Goal: Task Accomplishment & Management: Manage account settings

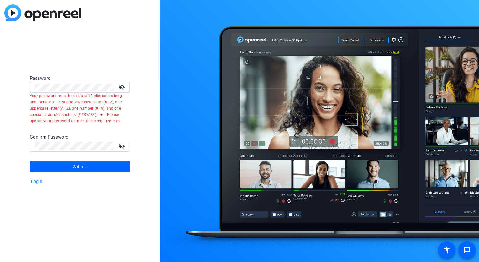
click at [21, 87] on div "Password visibility_off Your password must be at least 12 characters long and i…" at bounding box center [80, 131] width 160 height 262
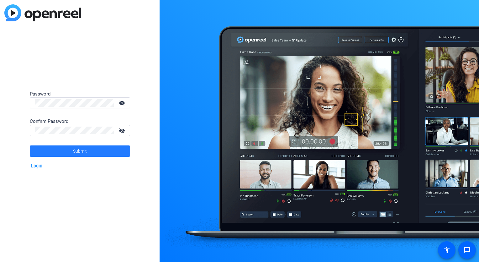
click at [93, 150] on span at bounding box center [80, 150] width 100 height 15
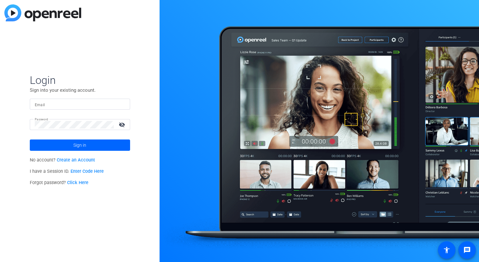
click at [125, 126] on mat-icon "visibility_off" at bounding box center [122, 124] width 15 height 9
type input "jayanraj.p@us.gt.com"
click at [79, 146] on span "Sign in" at bounding box center [79, 145] width 13 height 16
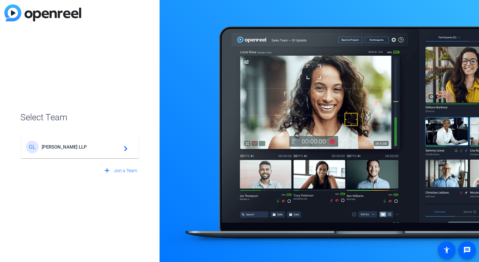
click at [77, 146] on span "Grant Thornton LLP" at bounding box center [81, 147] width 78 height 6
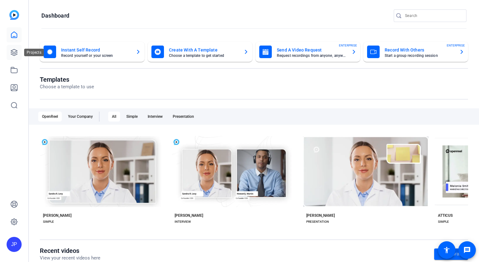
click at [15, 52] on icon at bounding box center [14, 52] width 6 height 6
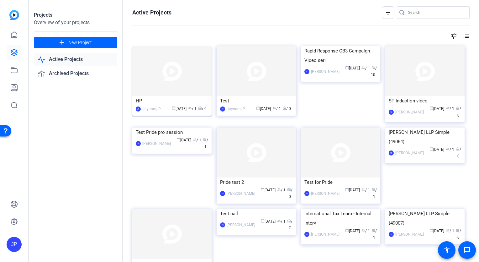
click at [174, 75] on img at bounding box center [171, 71] width 79 height 50
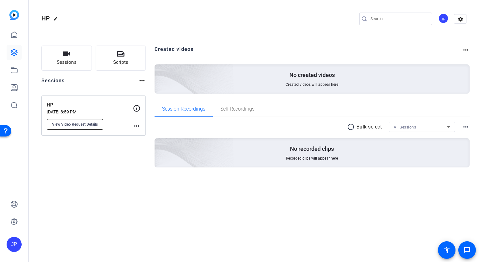
click at [82, 124] on span "View Video Request Details" at bounding box center [75, 124] width 46 height 5
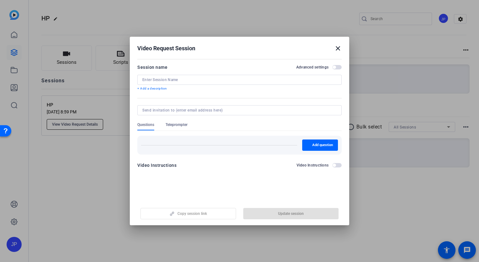
type input "HP"
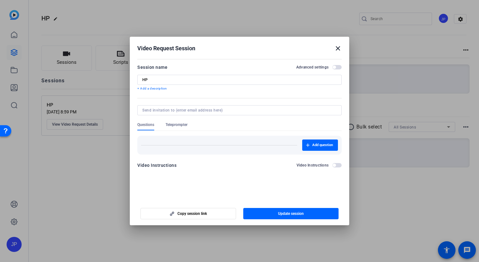
click at [339, 68] on span "button" at bounding box center [336, 67] width 9 height 4
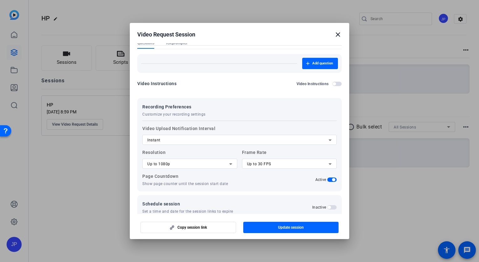
scroll to position [80, 0]
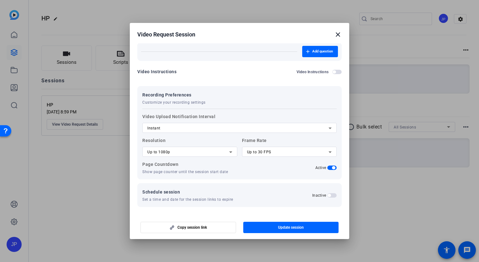
click at [332, 196] on span "button" at bounding box center [331, 195] width 9 height 4
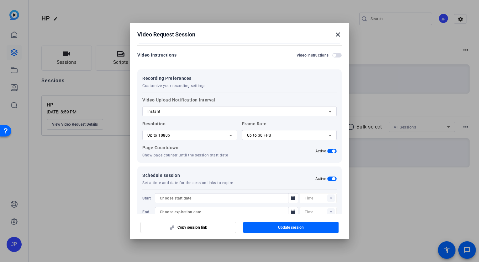
scroll to position [111, 0]
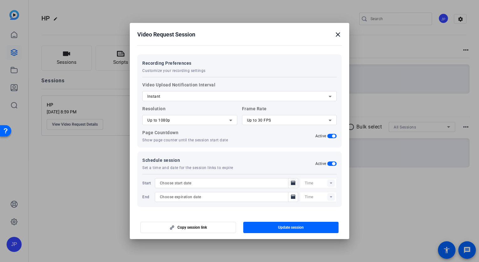
click at [291, 183] on icon "Open calendar" at bounding box center [293, 182] width 4 height 4
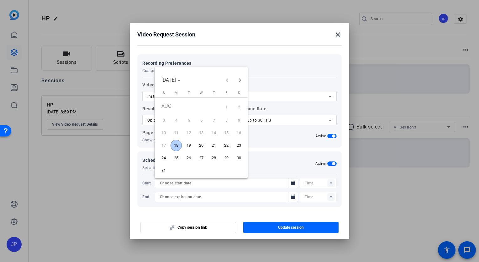
click at [178, 147] on span "18" at bounding box center [176, 145] width 11 height 11
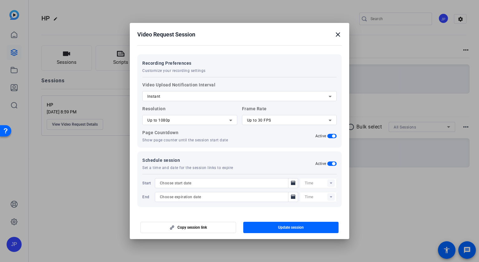
type input "8/18/2025"
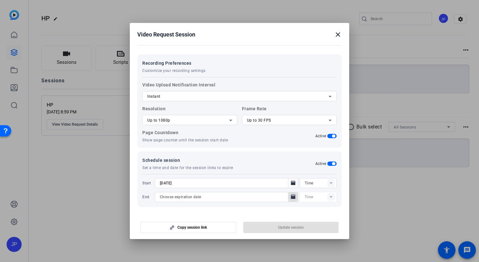
click at [291, 198] on icon "Open calendar" at bounding box center [293, 197] width 5 height 8
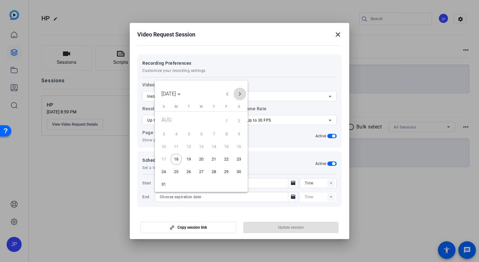
click at [237, 95] on span "Next month" at bounding box center [240, 93] width 13 height 13
click at [214, 172] on span "30" at bounding box center [213, 171] width 11 height 11
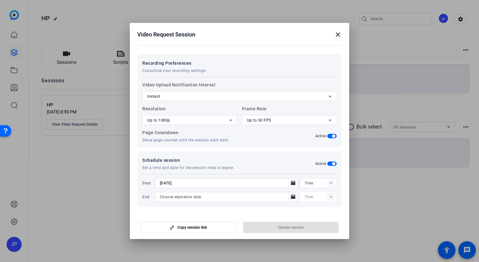
type input "10/30/2025"
type input "09:22PM"
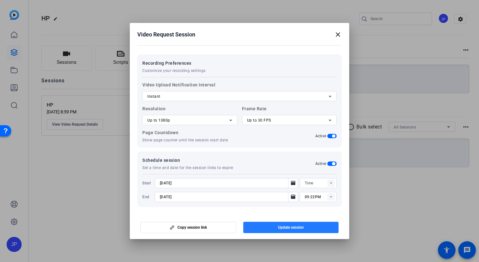
click at [282, 228] on span "Update session" at bounding box center [291, 227] width 26 height 5
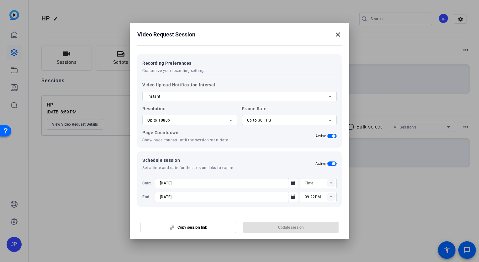
type input "09:07PM"
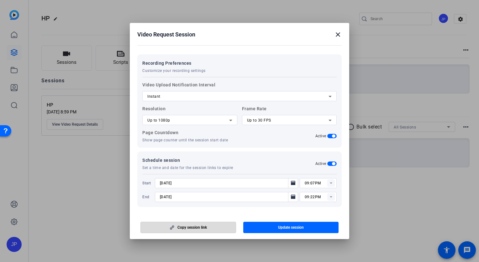
click at [195, 227] on span "Copy session link" at bounding box center [191, 227] width 29 height 5
click at [277, 226] on span "button" at bounding box center [291, 227] width 96 height 15
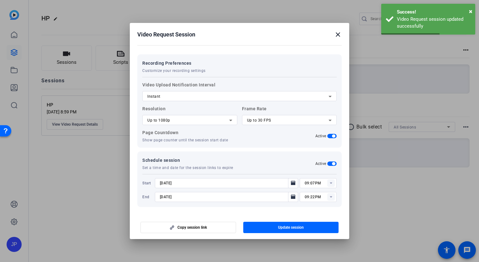
click at [339, 34] on mat-icon "close" at bounding box center [338, 35] width 8 height 8
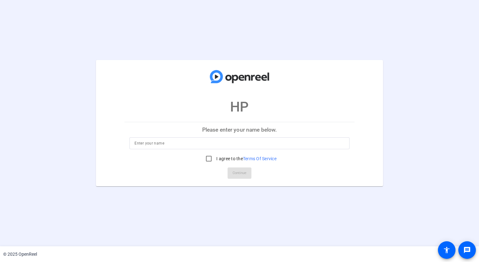
click at [185, 143] on input at bounding box center [240, 143] width 210 height 8
type input "Test"
click at [208, 160] on input "I agree to the Terms Of Service" at bounding box center [209, 158] width 13 height 13
checkbox input "true"
click at [246, 174] on span "Continue" at bounding box center [240, 172] width 14 height 9
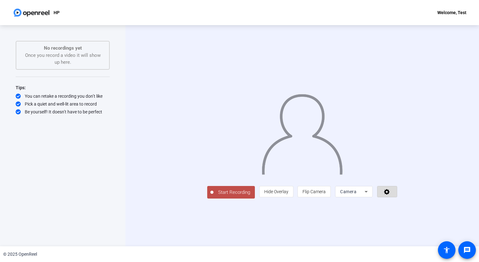
click at [390, 194] on icon at bounding box center [387, 192] width 6 height 6
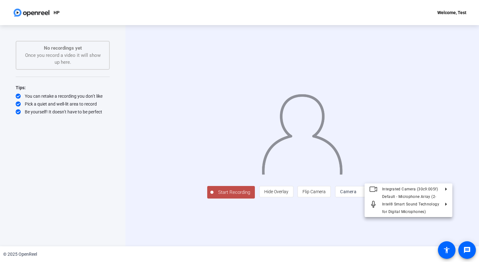
click at [443, 224] on div at bounding box center [239, 131] width 479 height 262
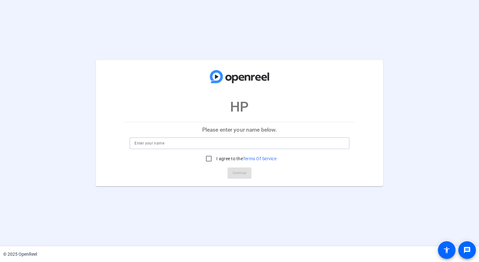
click at [153, 141] on input at bounding box center [240, 143] width 210 height 8
type input "Test"
click at [208, 159] on input "I agree to the Terms Of Service" at bounding box center [209, 158] width 13 height 13
checkbox input "true"
click at [240, 176] on span "Continue" at bounding box center [240, 172] width 14 height 9
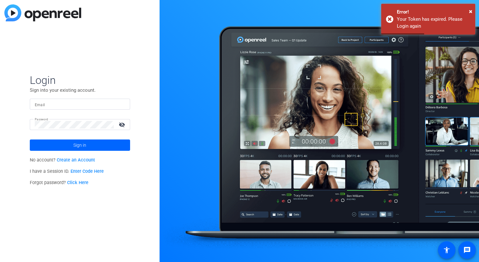
click at [77, 100] on div at bounding box center [80, 103] width 90 height 11
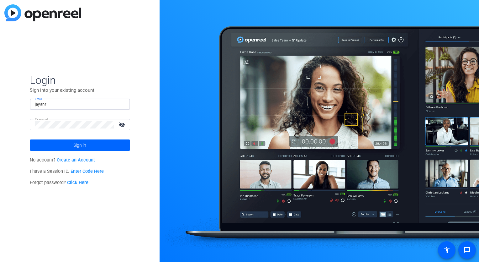
type input "[EMAIL_ADDRESS][DOMAIN_NAME]"
click at [71, 144] on span at bounding box center [80, 144] width 100 height 15
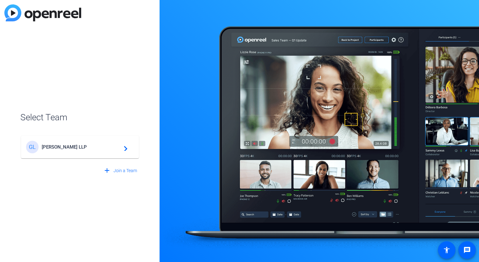
click at [64, 146] on span "[PERSON_NAME] LLP" at bounding box center [81, 147] width 78 height 6
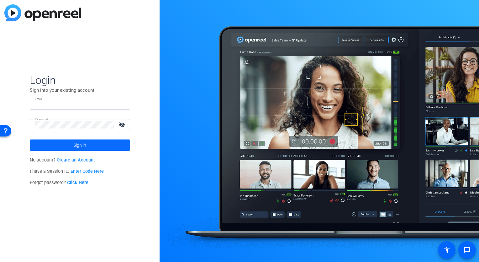
type input "[EMAIL_ADDRESS][DOMAIN_NAME]"
click at [93, 145] on span at bounding box center [80, 144] width 100 height 15
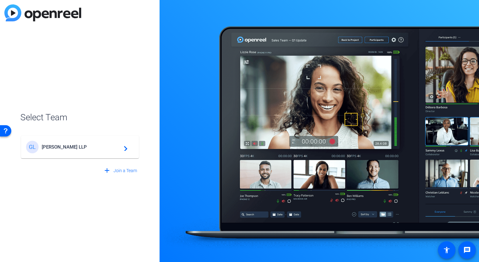
click at [69, 149] on span "[PERSON_NAME] LLP" at bounding box center [81, 147] width 78 height 6
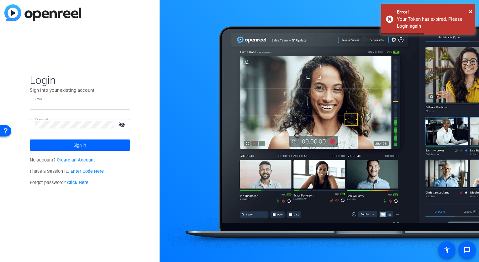
type input "[EMAIL_ADDRESS][DOMAIN_NAME]"
click at [121, 125] on mat-icon "visibility_off" at bounding box center [122, 124] width 15 height 9
click at [121, 125] on mat-icon "visibility" at bounding box center [122, 124] width 15 height 9
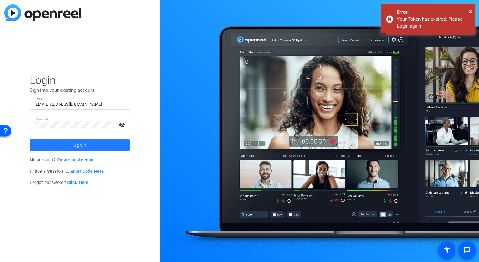
click at [81, 145] on span "Sign in" at bounding box center [79, 145] width 13 height 16
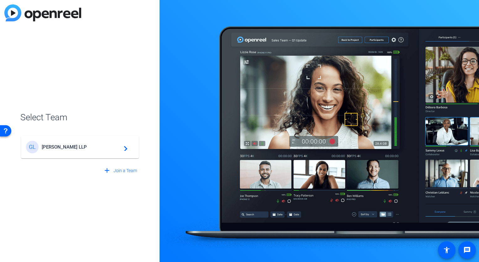
click at [81, 145] on span "Grant Thornton LLP" at bounding box center [81, 147] width 78 height 6
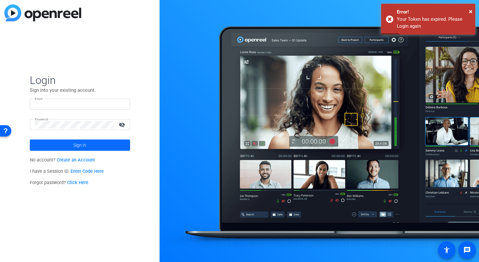
type input "[EMAIL_ADDRESS][DOMAIN_NAME]"
click at [82, 147] on span "Sign in" at bounding box center [79, 145] width 13 height 16
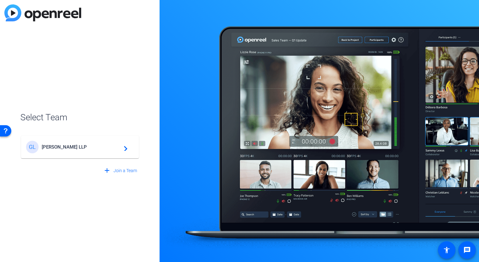
click at [77, 147] on span "[PERSON_NAME] LLP" at bounding box center [81, 147] width 78 height 6
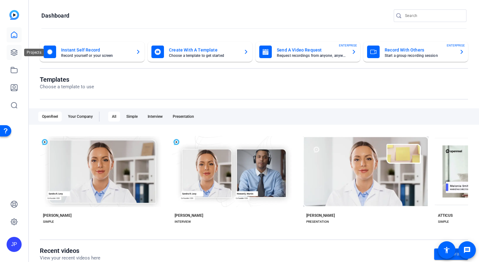
click at [9, 53] on link at bounding box center [14, 52] width 15 height 15
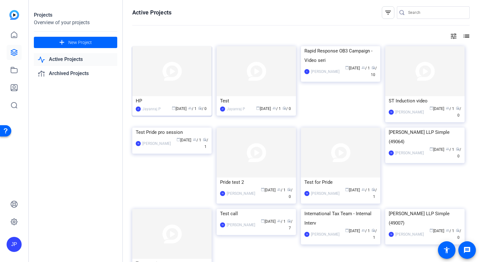
click at [170, 77] on img at bounding box center [171, 71] width 79 height 50
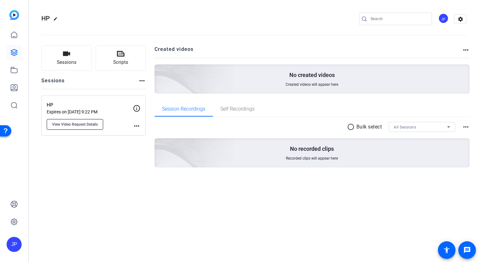
click at [83, 127] on button "View Video Request Details" at bounding box center [75, 124] width 56 height 11
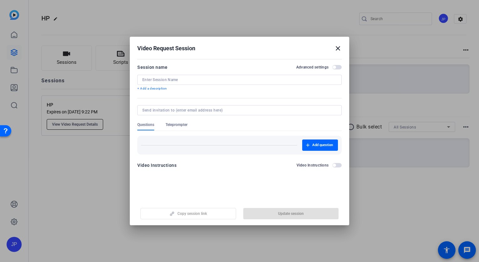
type input "HP"
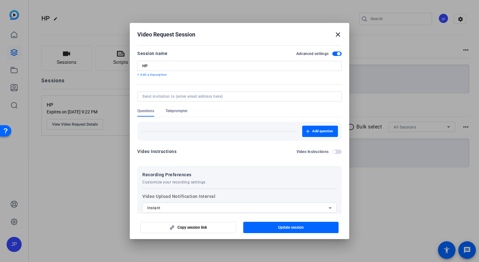
scroll to position [111, 0]
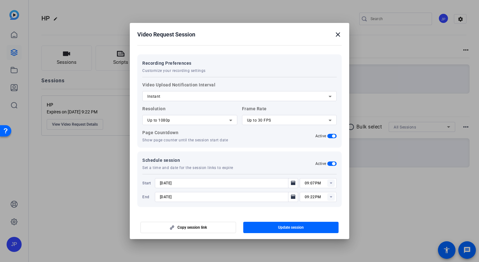
click at [328, 163] on span "button" at bounding box center [331, 163] width 9 height 4
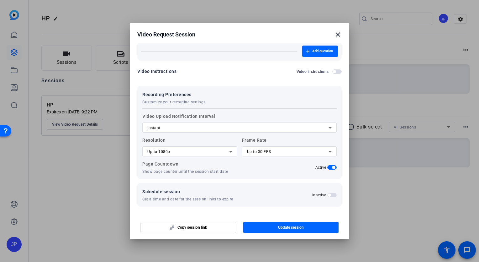
scroll to position [80, 0]
click at [292, 230] on span "button" at bounding box center [291, 227] width 96 height 15
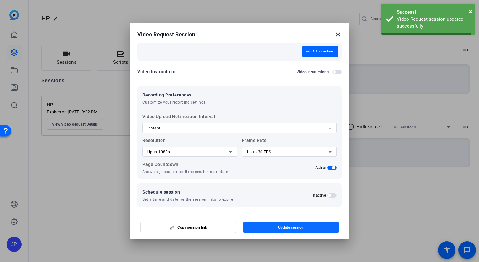
scroll to position [0, 0]
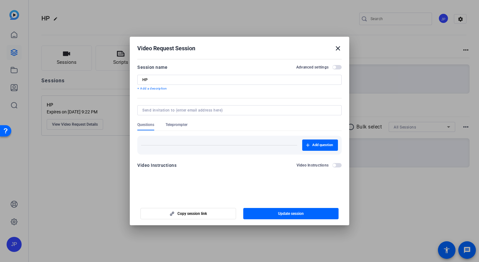
click at [338, 49] on mat-icon "close" at bounding box center [338, 49] width 8 height 8
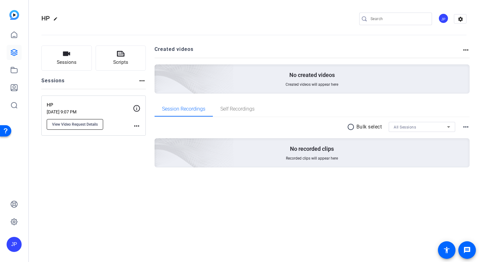
click at [82, 124] on span "View Video Request Details" at bounding box center [75, 124] width 46 height 5
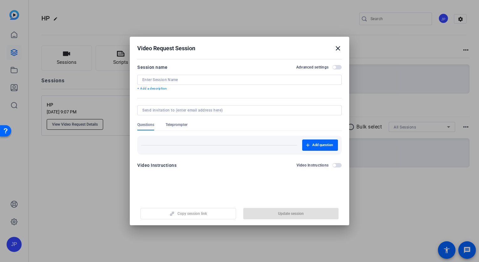
type input "HP"
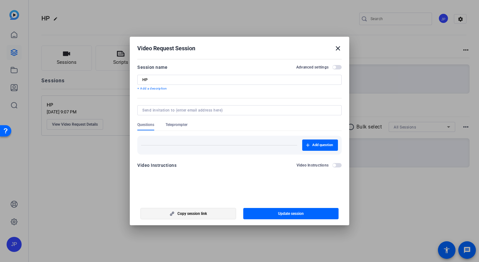
click at [198, 213] on span "Copy session link" at bounding box center [191, 213] width 29 height 5
